Goal: Transaction & Acquisition: Purchase product/service

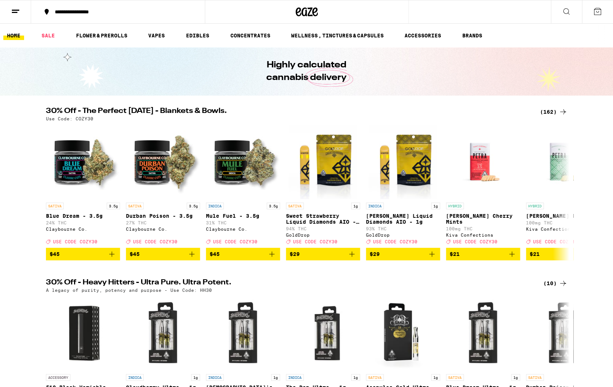
click at [549, 112] on div "(162)" at bounding box center [553, 111] width 27 height 9
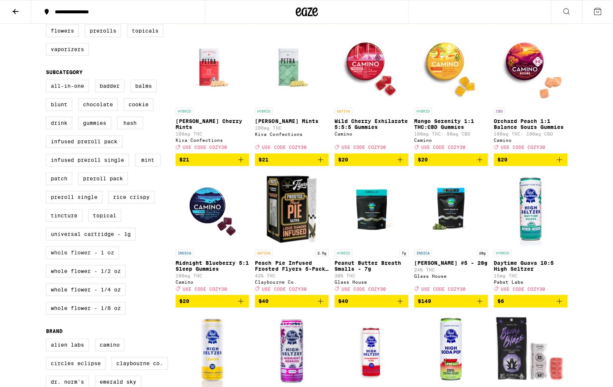
scroll to position [219, 0]
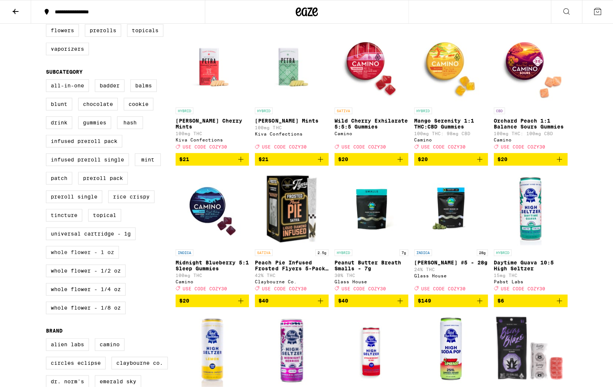
click at [89, 258] on label "Whole Flower - 1 oz" at bounding box center [82, 252] width 73 height 13
click at [48, 81] on input "Whole Flower - 1 oz" at bounding box center [47, 80] width 0 height 0
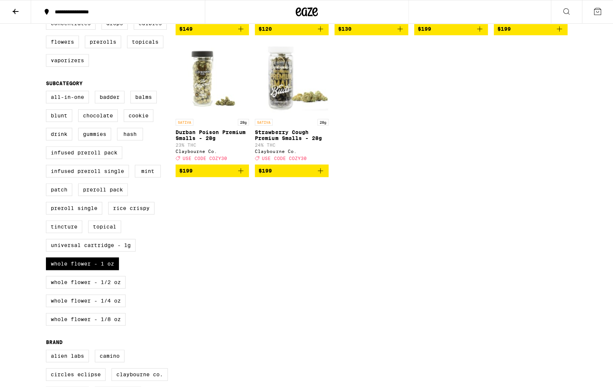
scroll to position [207, 0]
drag, startPoint x: 91, startPoint y: 278, endPoint x: 94, endPoint y: 291, distance: 12.9
click at [91, 270] on label "Whole Flower - 1 oz" at bounding box center [82, 263] width 73 height 13
click at [48, 92] on input "Whole Flower - 1 oz" at bounding box center [47, 92] width 0 height 0
checkbox input "false"
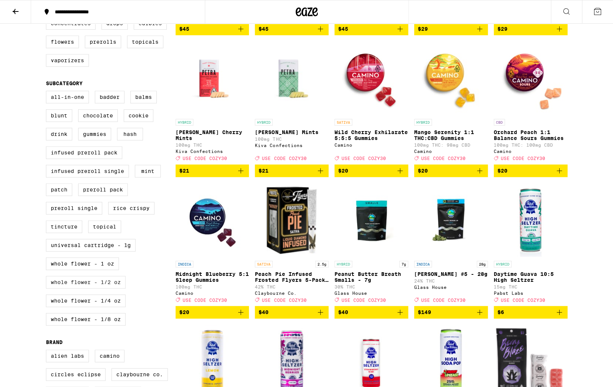
click at [94, 288] on label "Whole Flower - 1/2 oz" at bounding box center [86, 282] width 80 height 13
click at [48, 92] on input "Whole Flower - 1/2 oz" at bounding box center [47, 92] width 0 height 0
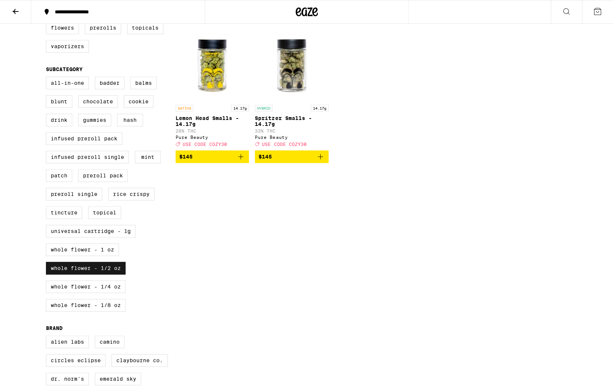
scroll to position [224, 0]
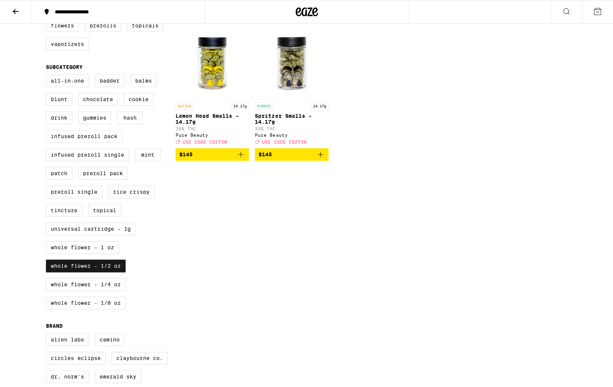
click at [93, 272] on label "Whole Flower - 1/2 oz" at bounding box center [86, 266] width 80 height 13
click at [48, 76] on input "Whole Flower - 1/2 oz" at bounding box center [47, 76] width 0 height 0
checkbox input "false"
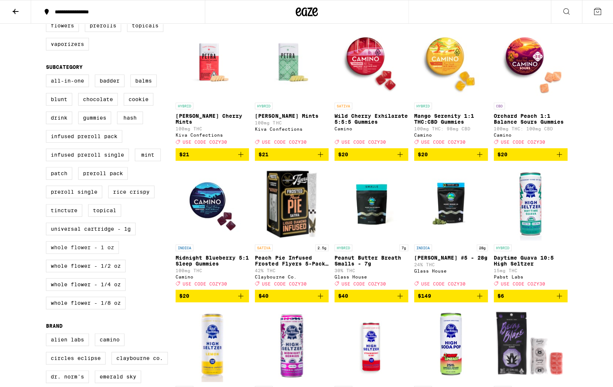
click at [92, 254] on label "Whole Flower - 1 oz" at bounding box center [82, 247] width 73 height 13
click at [48, 76] on input "Whole Flower - 1 oz" at bounding box center [47, 76] width 0 height 0
checkbox input "true"
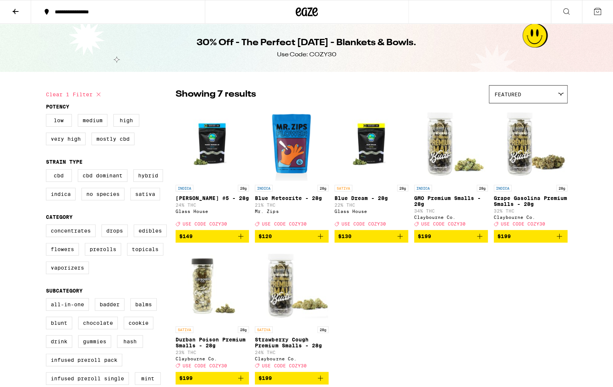
click at [287, 240] on span "$120" at bounding box center [291, 236] width 66 height 9
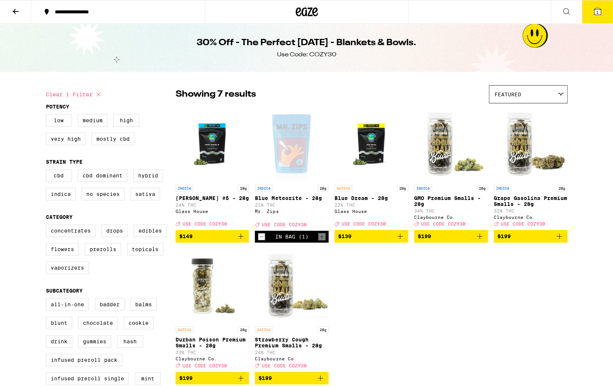
click at [598, 12] on span "1" at bounding box center [597, 12] width 2 height 4
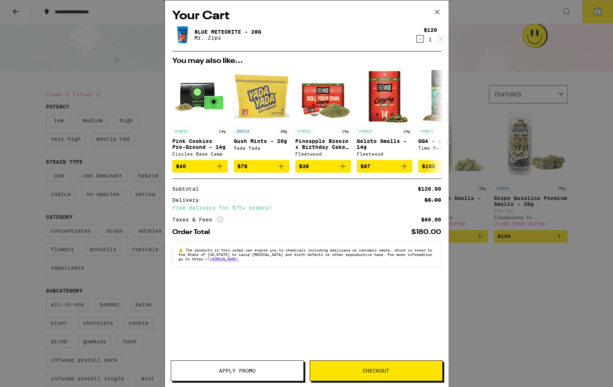
click at [223, 368] on span "Apply Promo" at bounding box center [237, 370] width 37 height 5
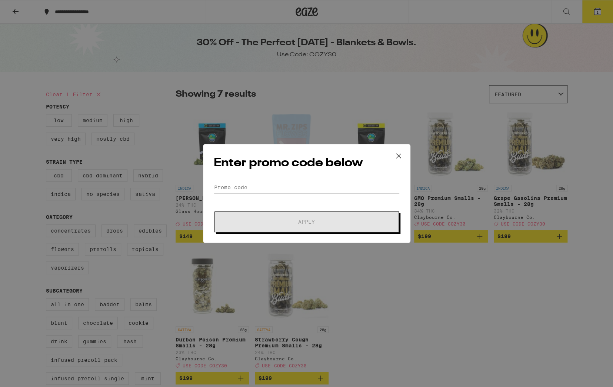
click at [279, 185] on input "Promo Code" at bounding box center [307, 187] width 186 height 11
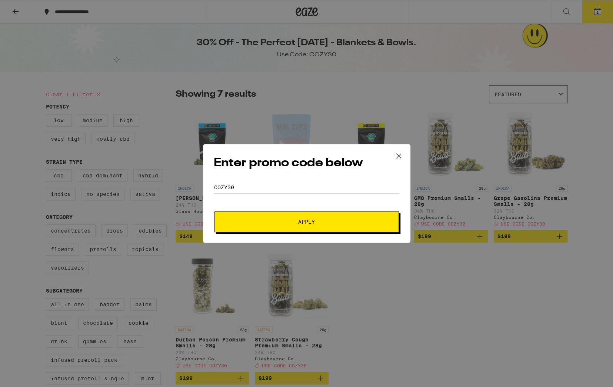
type input "cozy30"
click at [332, 224] on span "Apply" at bounding box center [306, 221] width 133 height 5
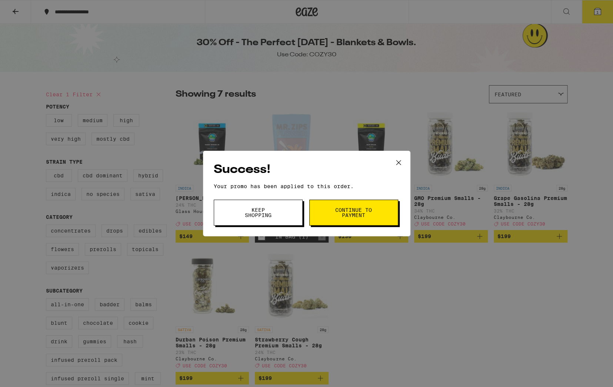
click at [367, 213] on span "Continue to payment" at bounding box center [354, 212] width 38 height 10
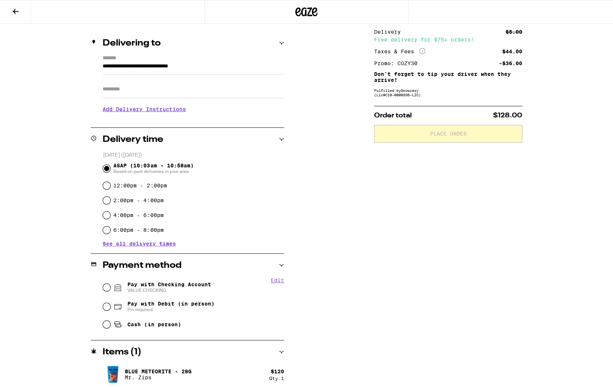
scroll to position [83, 0]
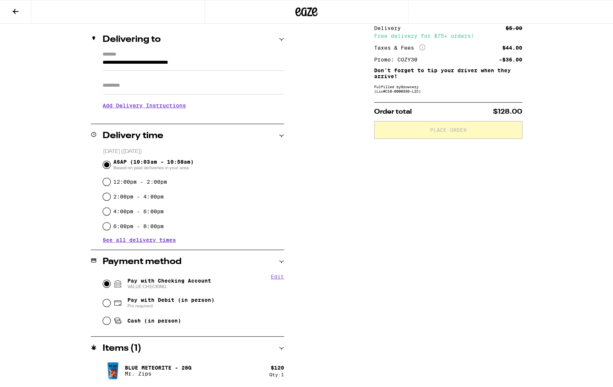
click at [106, 283] on input "Pay with Checking Account VALUE CHECKING" at bounding box center [106, 283] width 7 height 7
radio input "true"
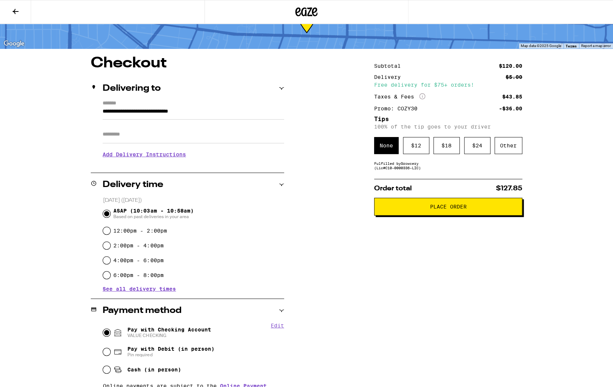
scroll to position [28, 0]
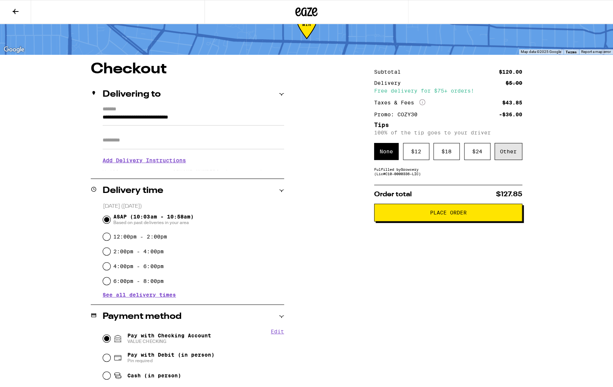
click at [507, 153] on div "Other" at bounding box center [508, 151] width 28 height 17
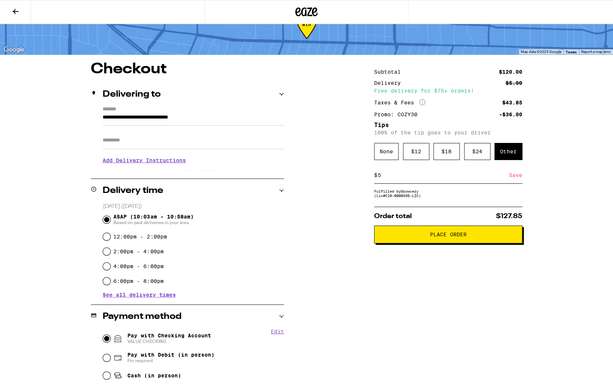
type input "5"
click at [514, 176] on div "Save" at bounding box center [515, 175] width 13 height 16
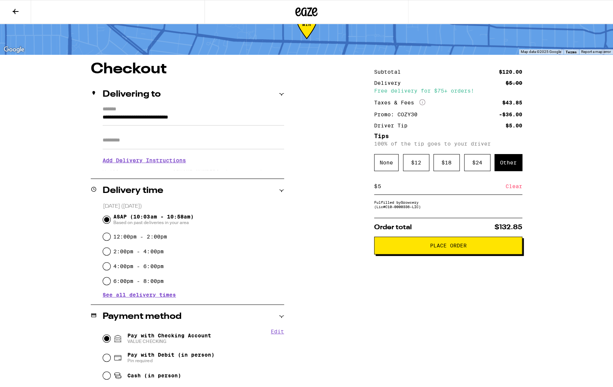
click at [453, 246] on span "Place Order" at bounding box center [448, 245] width 37 height 5
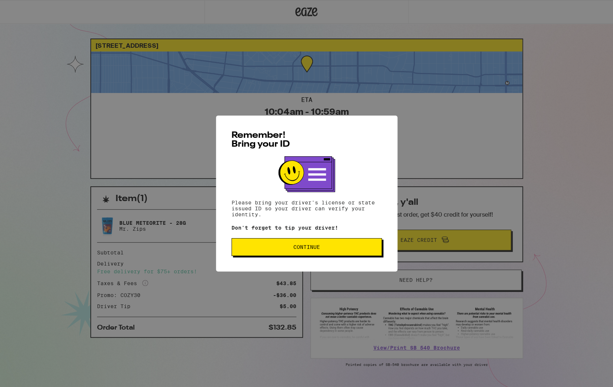
click at [333, 248] on span "Continue" at bounding box center [307, 246] width 138 height 5
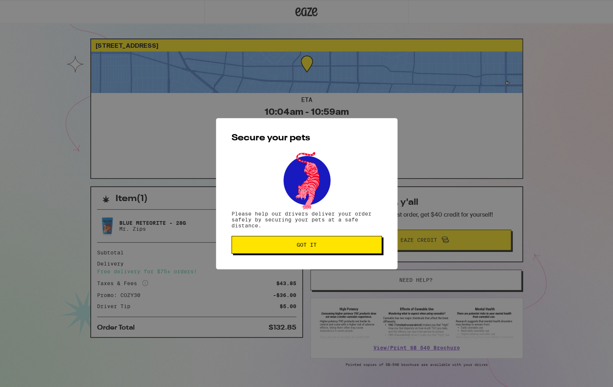
click at [321, 246] on span "Got it" at bounding box center [307, 244] width 138 height 5
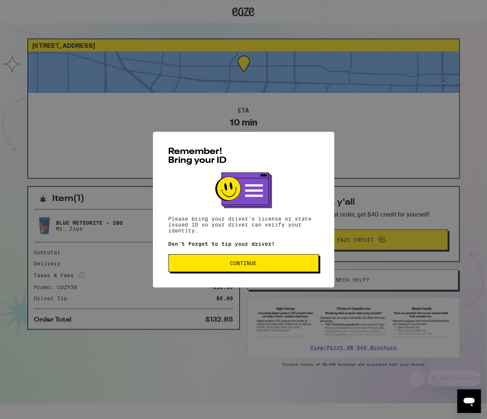
click at [258, 264] on span "Continue" at bounding box center [244, 263] width 138 height 5
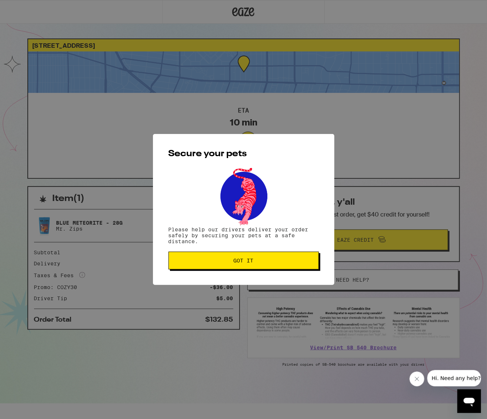
click at [259, 260] on span "Got it" at bounding box center [244, 260] width 138 height 5
